Goal: Navigation & Orientation: Go to known website

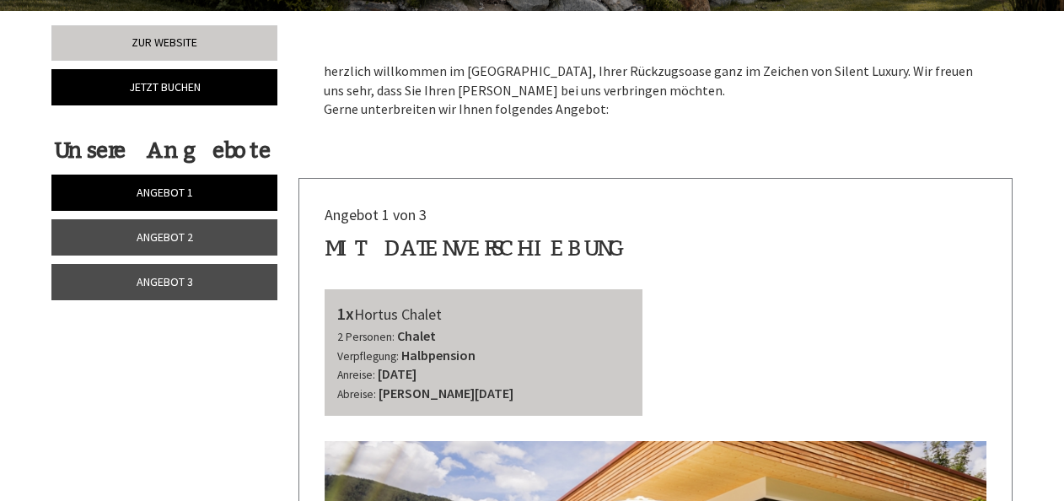
scroll to position [422, 0]
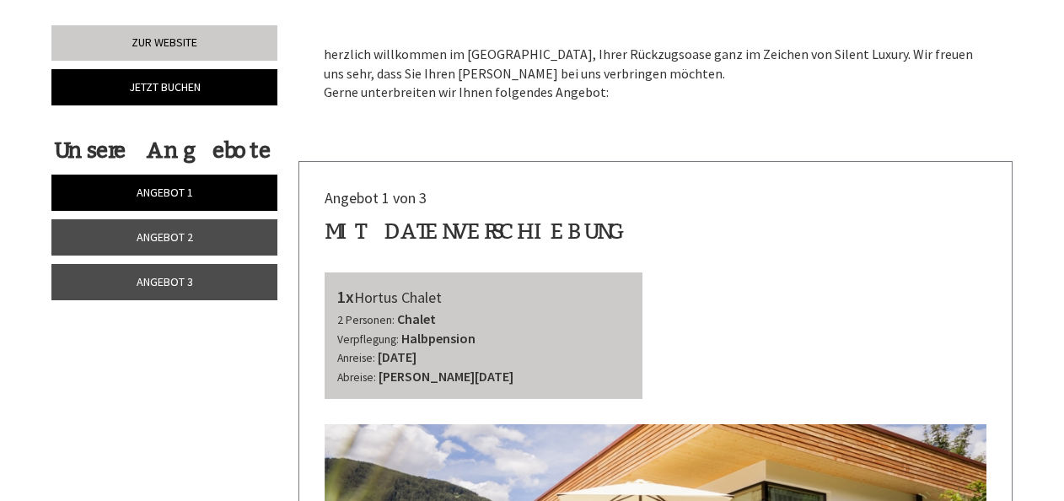
click at [208, 278] on link "Angebot 3" at bounding box center [164, 282] width 226 height 36
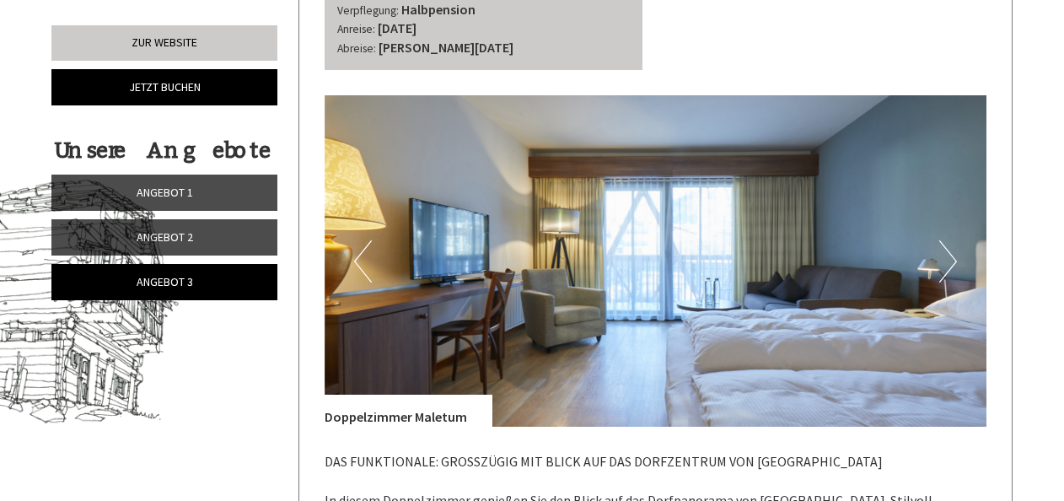
scroll to position [751, 0]
click at [948, 255] on button "Next" at bounding box center [949, 261] width 18 height 42
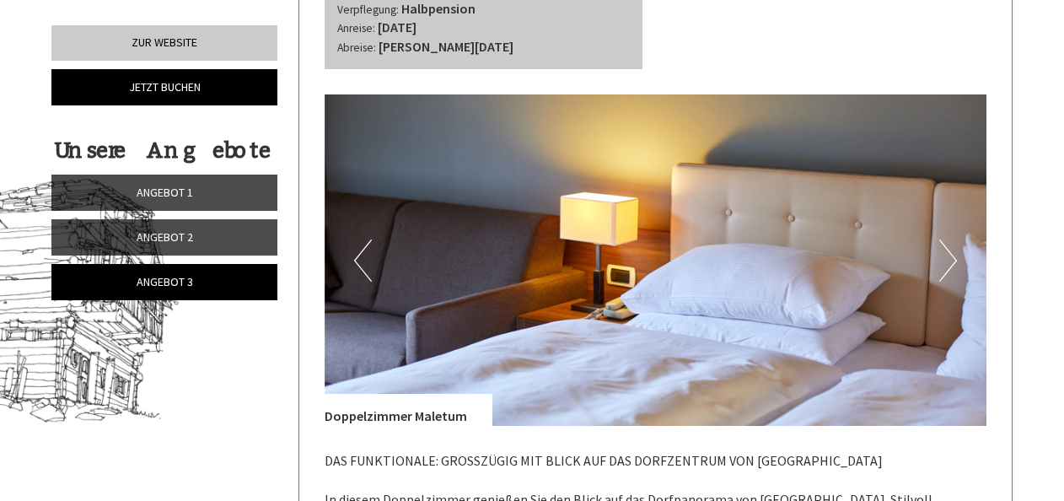
click at [948, 255] on button "Next" at bounding box center [949, 261] width 18 height 42
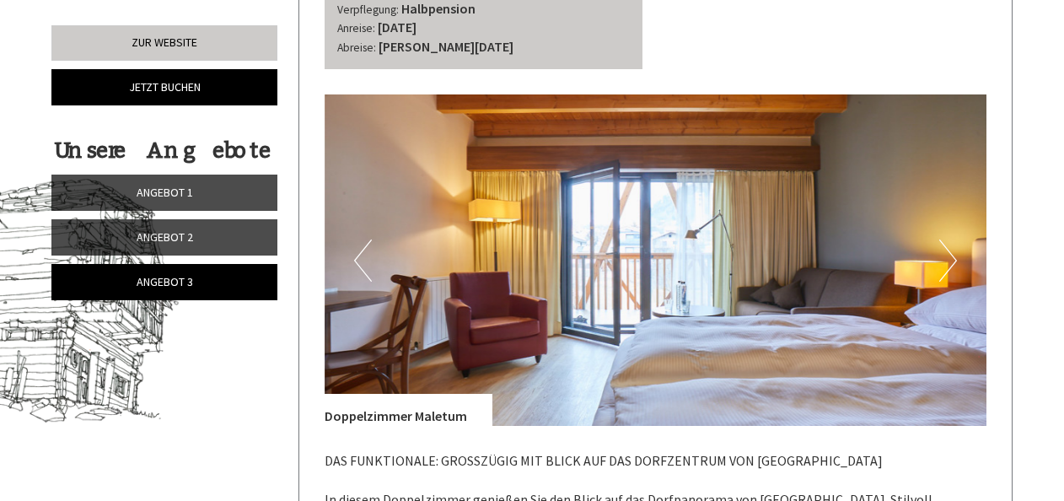
click at [946, 254] on button "Next" at bounding box center [949, 261] width 18 height 42
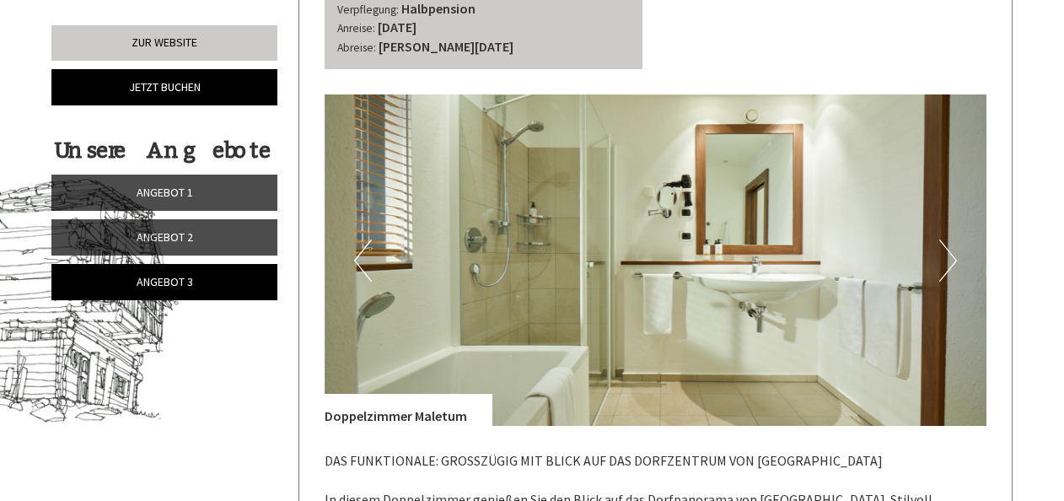
click at [946, 261] on button "Next" at bounding box center [949, 261] width 18 height 42
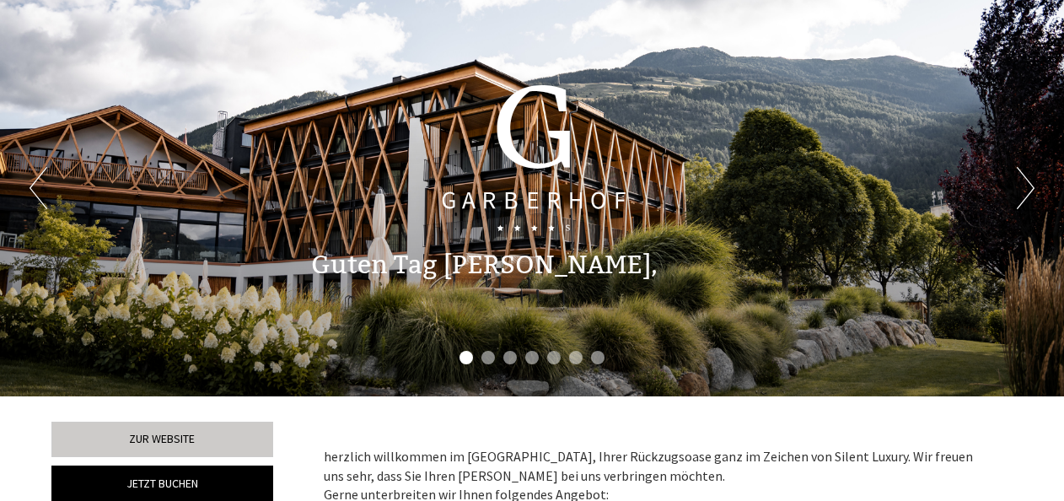
scroll to position [0, 0]
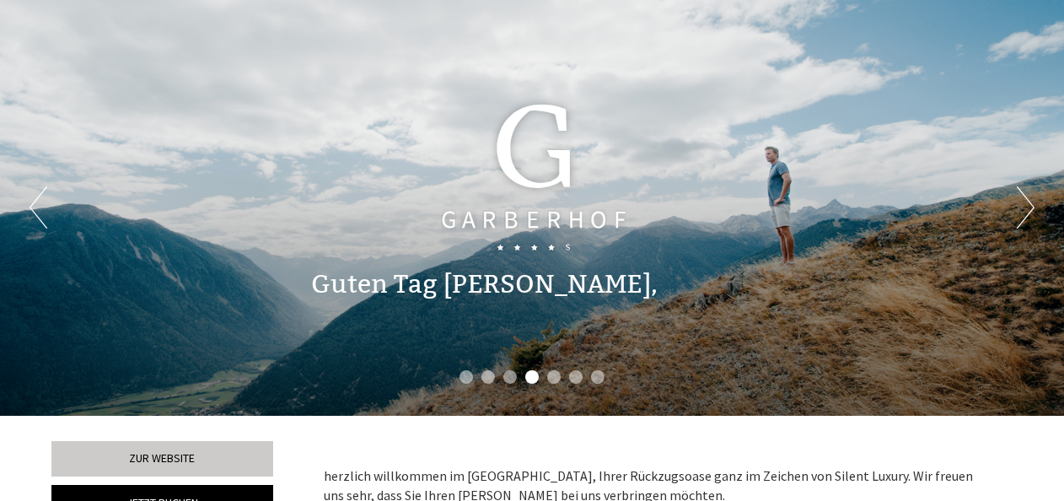
click at [1026, 207] on button "Next" at bounding box center [1026, 207] width 18 height 42
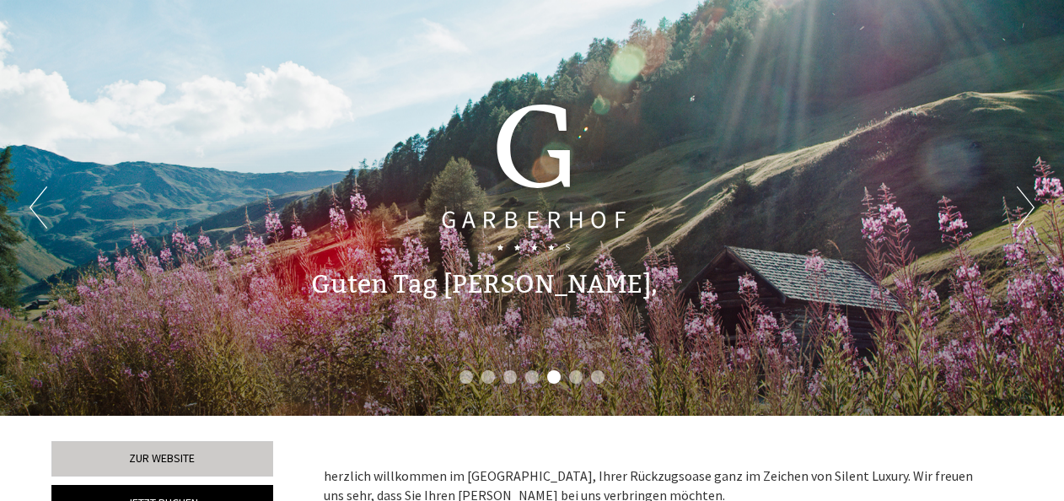
click at [1024, 209] on button "Next" at bounding box center [1026, 207] width 18 height 42
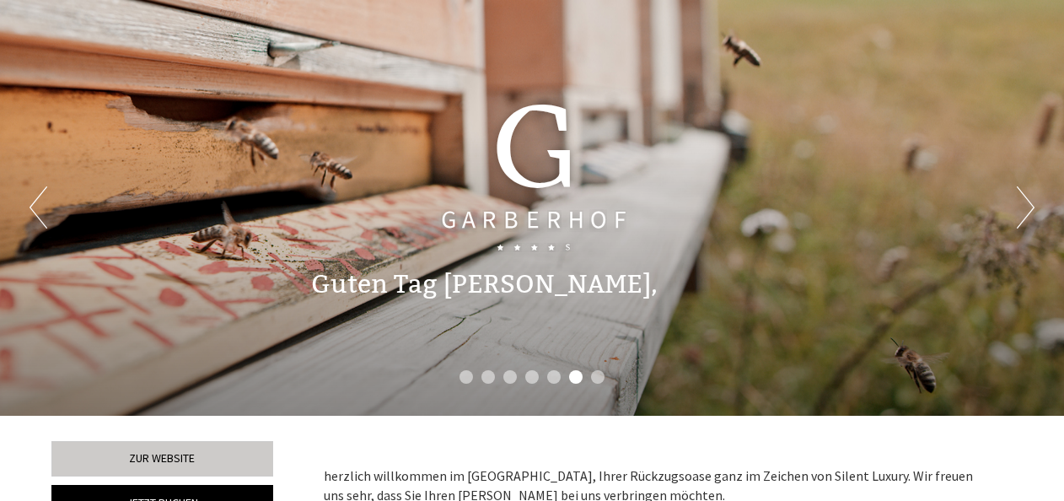
click at [1026, 211] on button "Next" at bounding box center [1026, 207] width 18 height 42
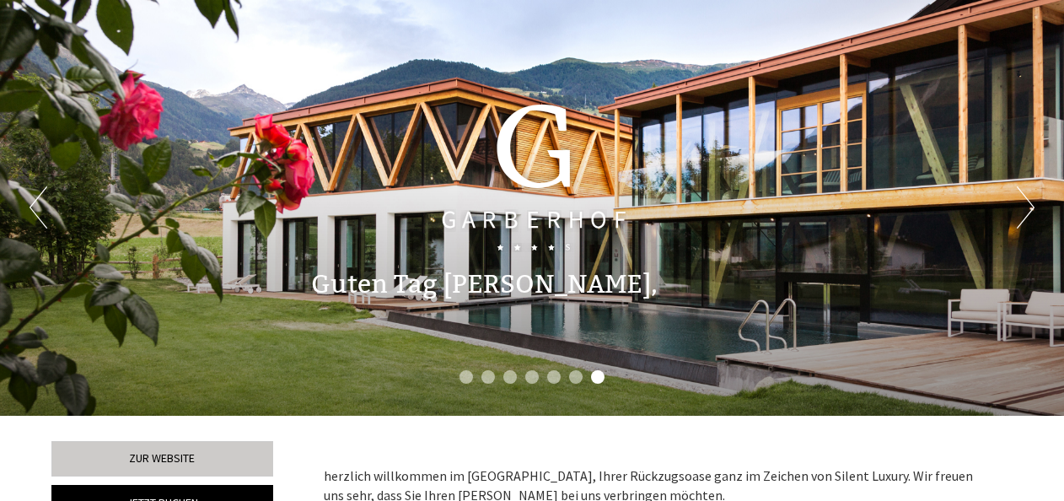
click at [1015, 215] on div "Previous Next 1 2 3 4 5 6 7" at bounding box center [532, 208] width 1064 height 416
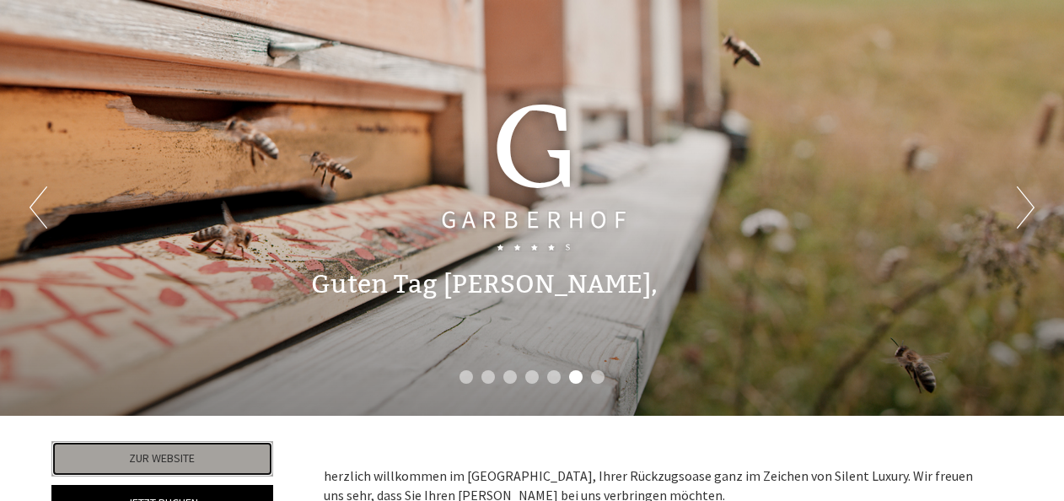
click at [186, 454] on link "Zur Website" at bounding box center [162, 458] width 222 height 35
